Goal: Transaction & Acquisition: Obtain resource

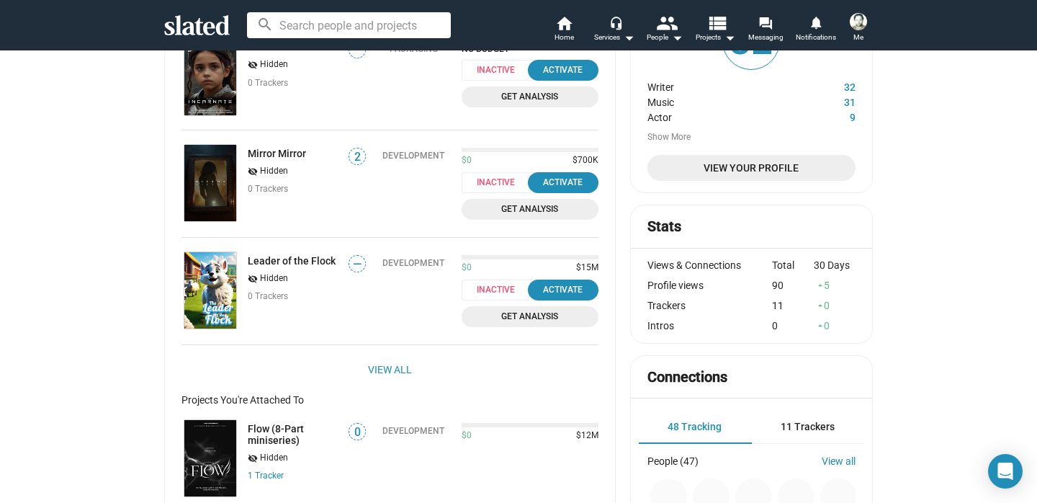
scroll to position [140, 0]
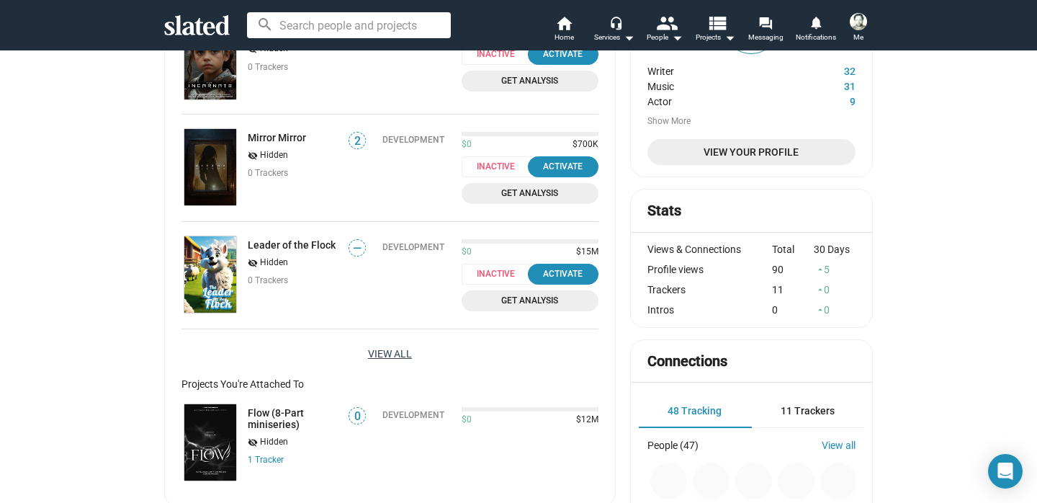
click at [401, 360] on link "View All" at bounding box center [390, 354] width 44 height 26
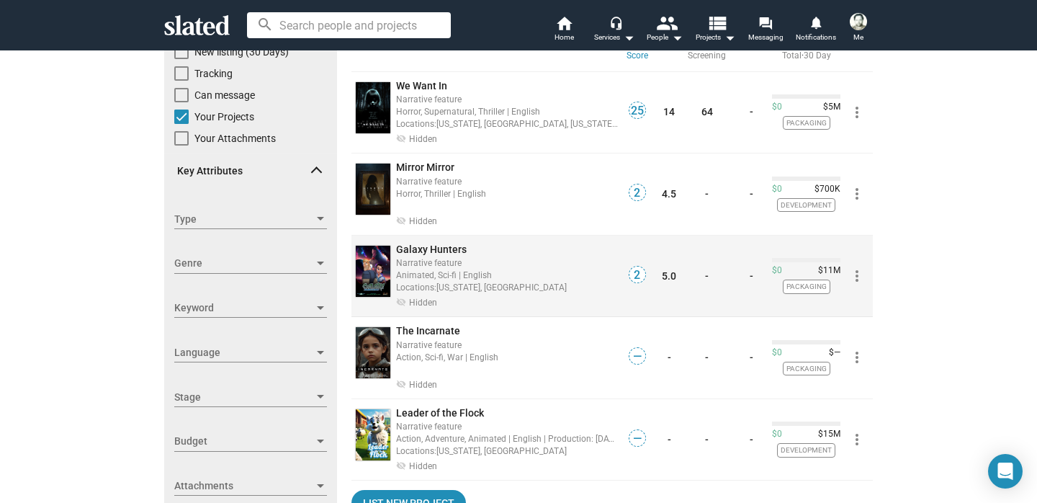
scroll to position [115, 0]
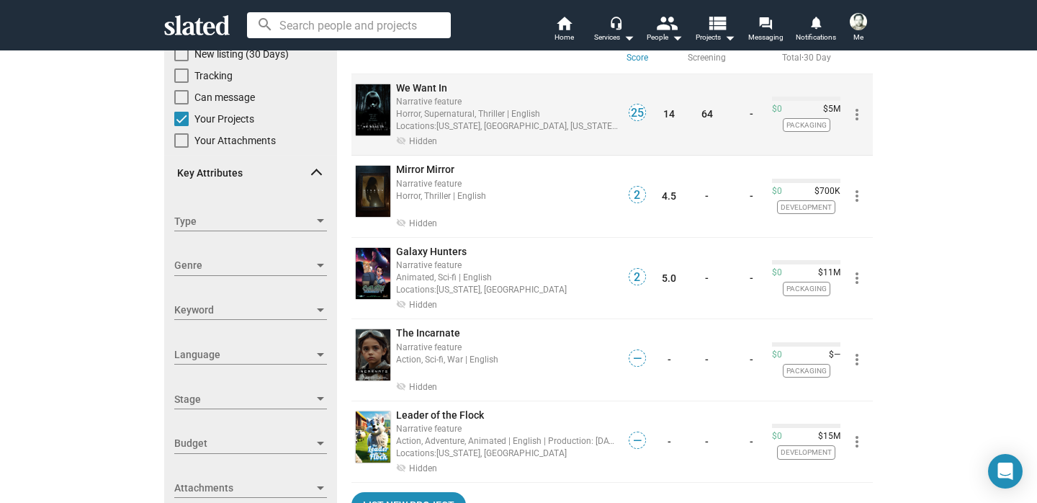
click at [429, 86] on span "We Want In" at bounding box center [421, 88] width 51 height 12
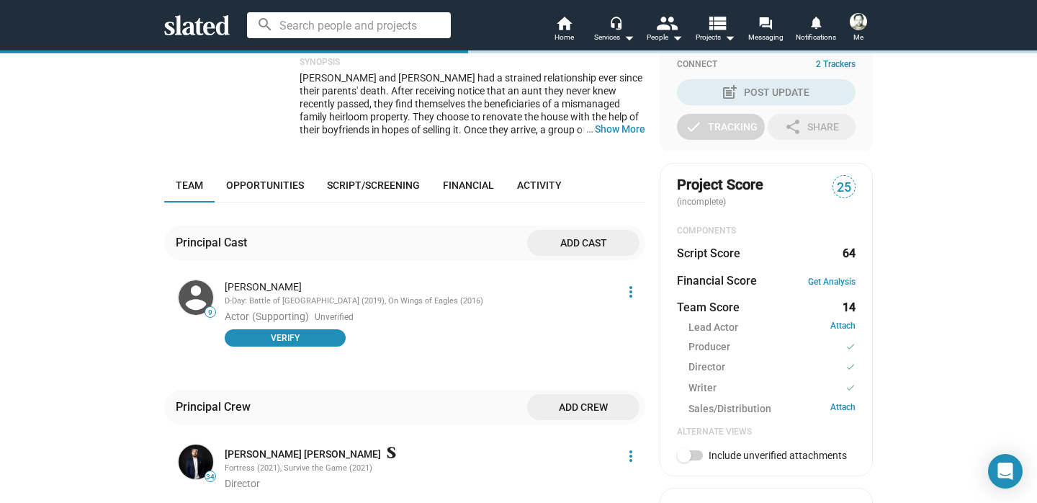
scroll to position [342, 0]
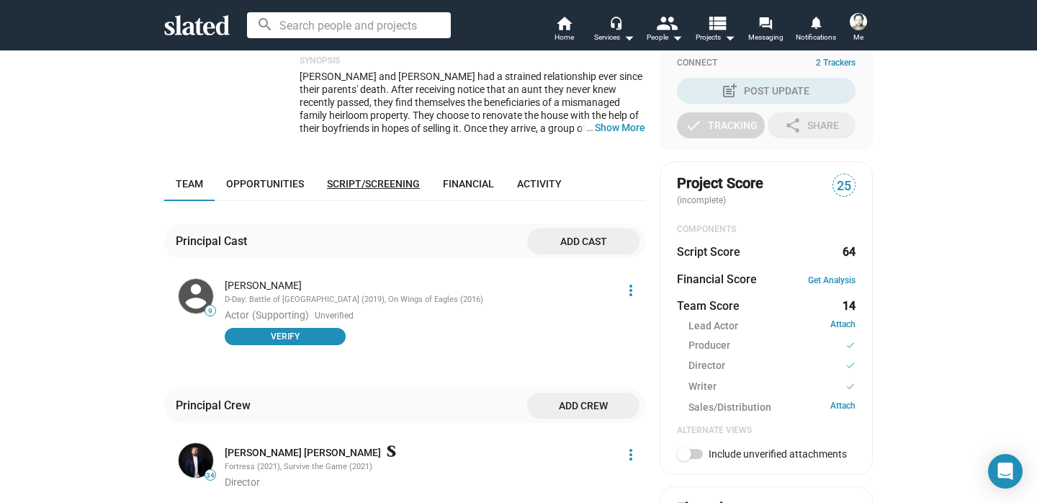
click at [384, 189] on span "Script/Screening" at bounding box center [373, 184] width 93 height 12
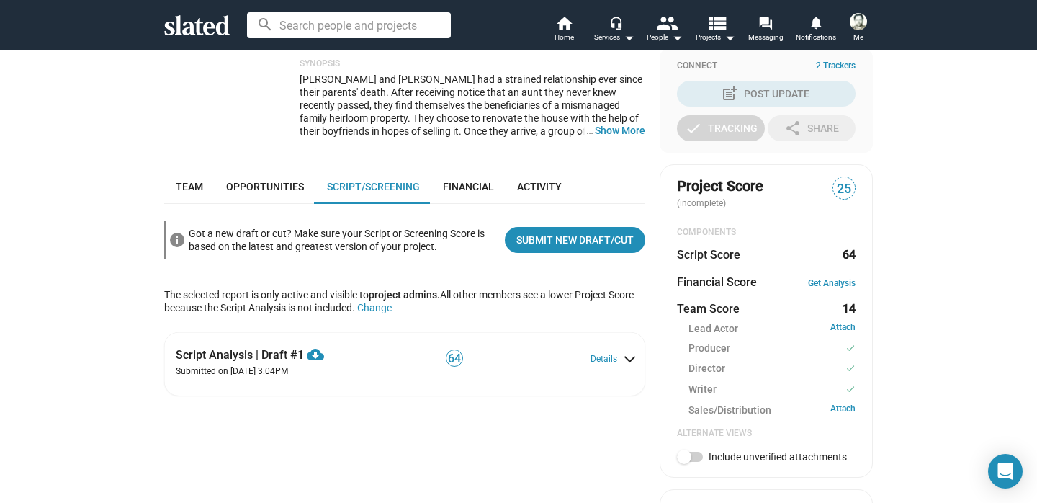
scroll to position [485, 0]
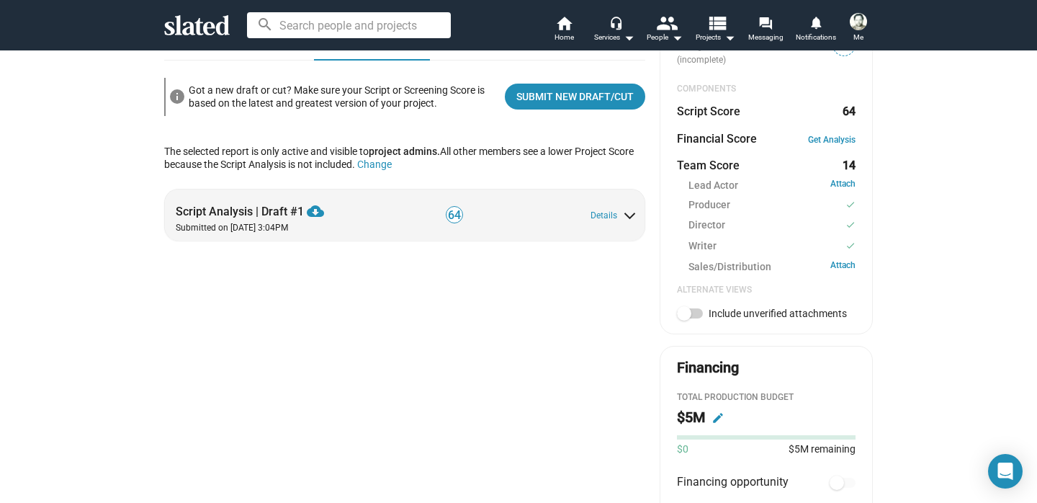
click at [277, 219] on div "Script Analysis | Draft #1 cloud_download Download PDF" at bounding box center [282, 207] width 212 height 24
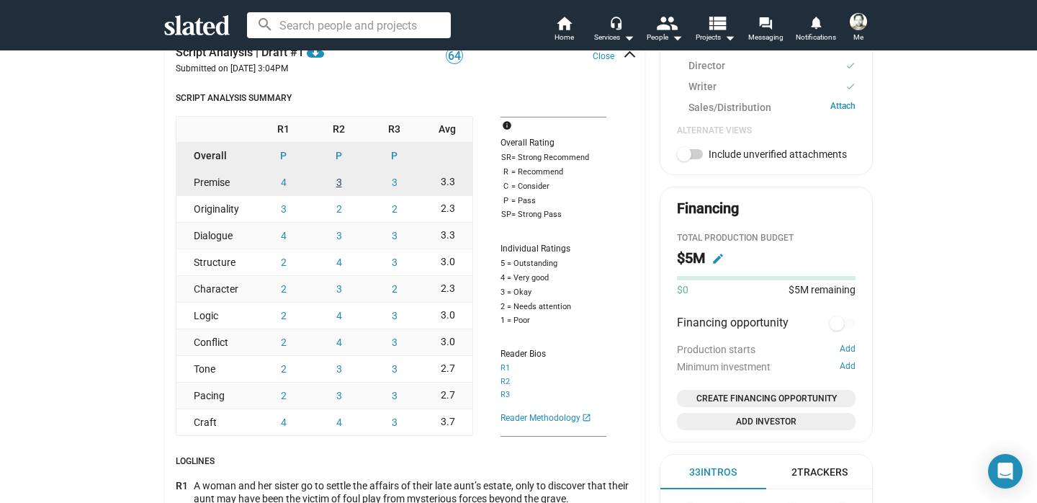
scroll to position [641, 0]
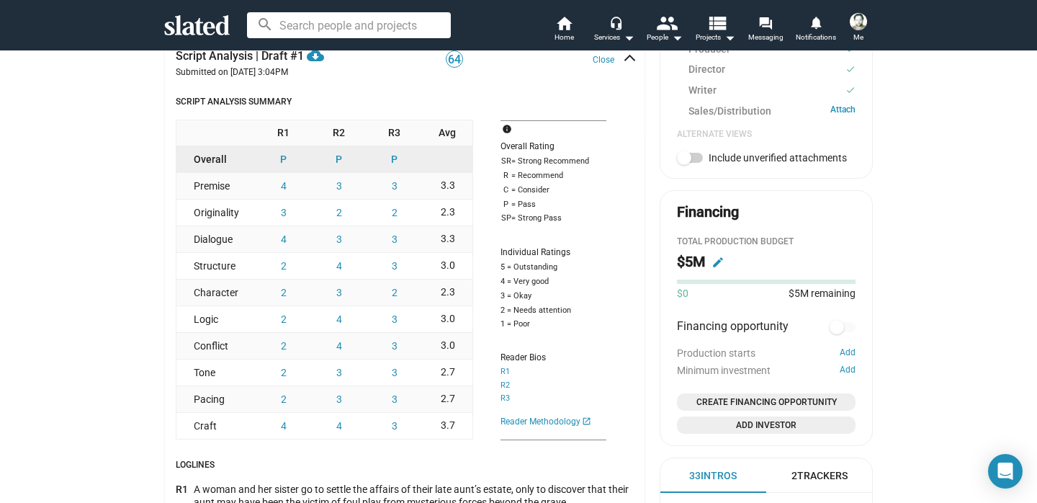
click at [632, 66] on div "Close" at bounding box center [612, 60] width 50 height 14
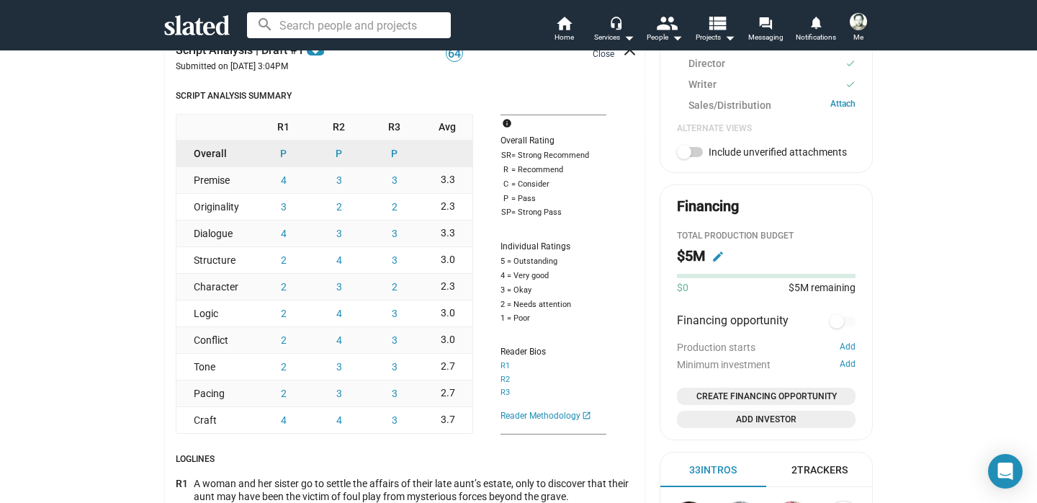
click at [613, 60] on button "Close" at bounding box center [612, 55] width 39 height 12
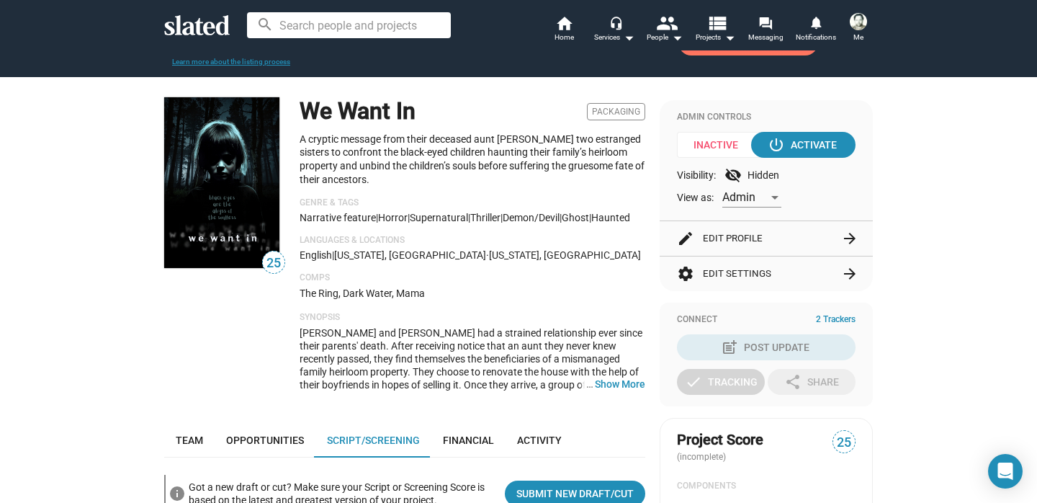
scroll to position [150, 0]
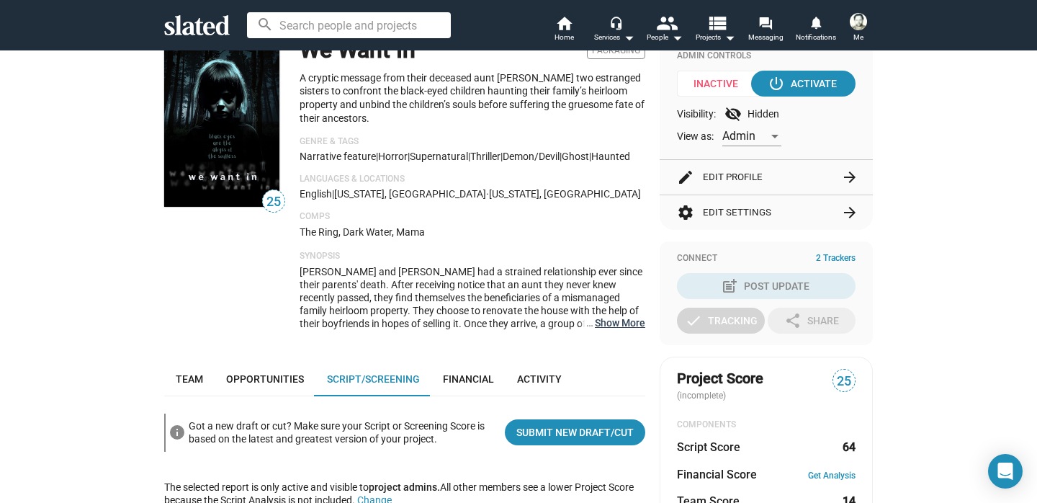
click at [605, 329] on button "… Show More" at bounding box center [620, 322] width 50 height 13
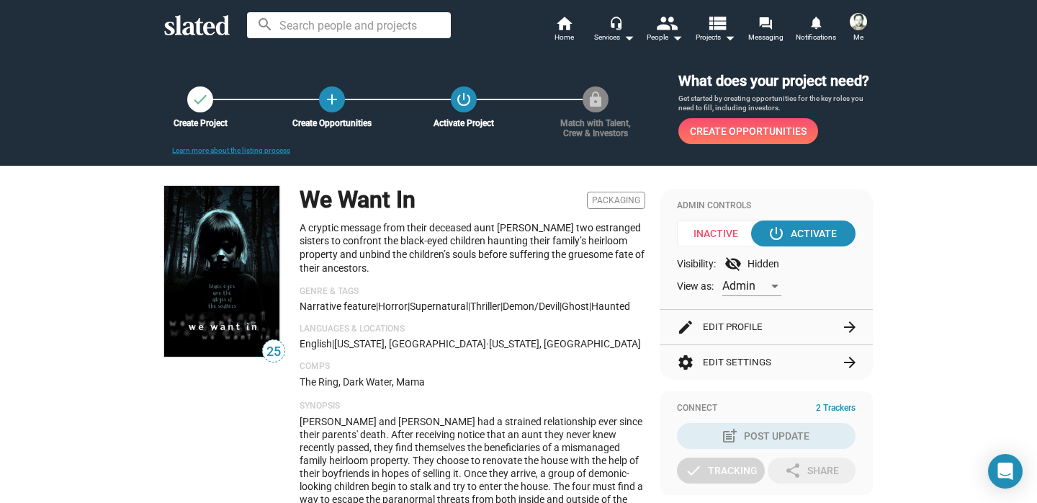
scroll to position [0, 0]
